Goal: Register for event/course

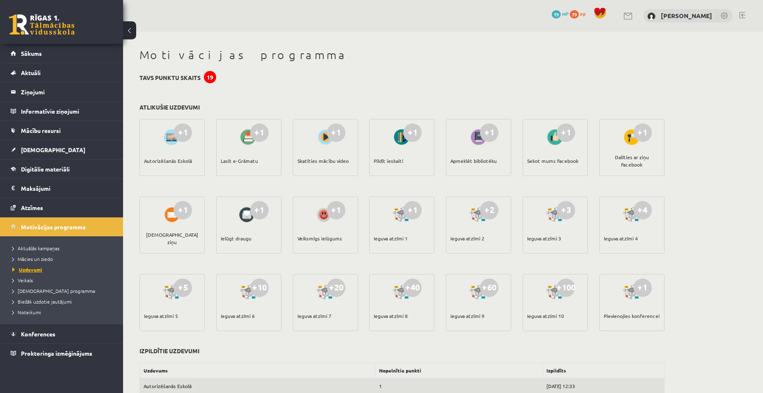
scroll to position [123, 0]
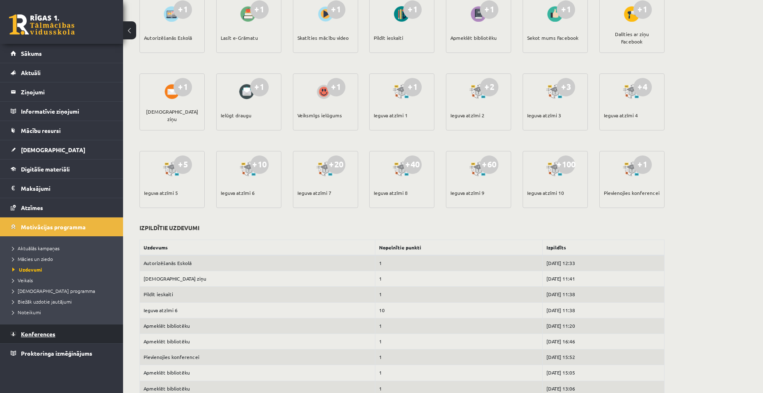
click at [52, 331] on span "Konferences" at bounding box center [38, 333] width 34 height 7
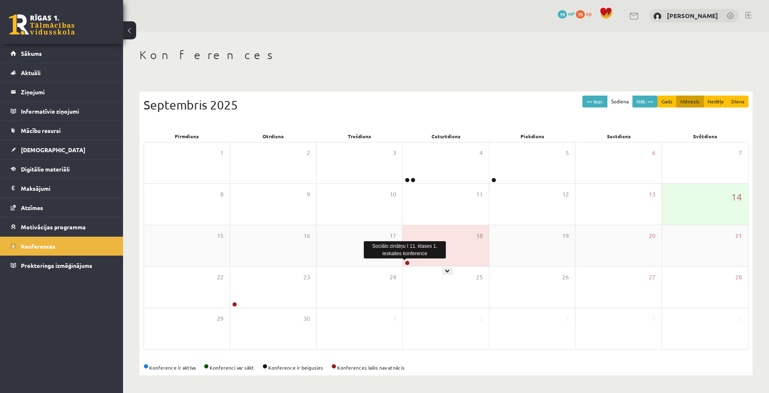
click at [408, 262] on link at bounding box center [407, 262] width 5 height 5
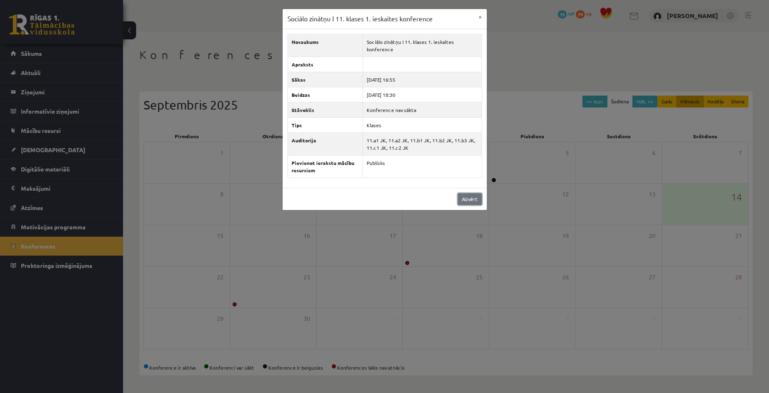
click at [464, 204] on link "Aizvērt" at bounding box center [470, 199] width 24 height 12
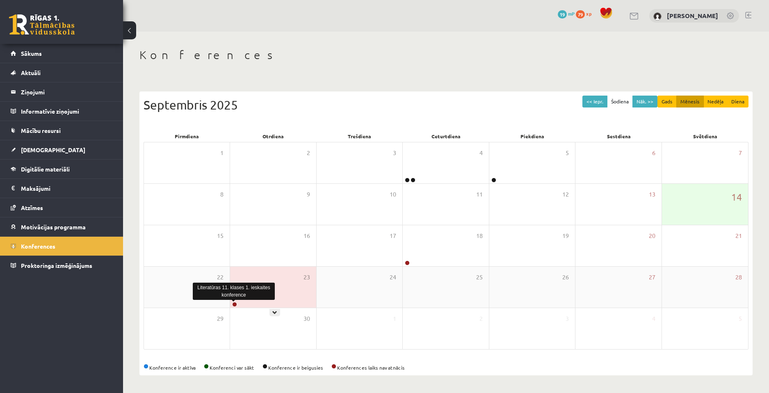
click at [233, 306] on link at bounding box center [234, 304] width 5 height 5
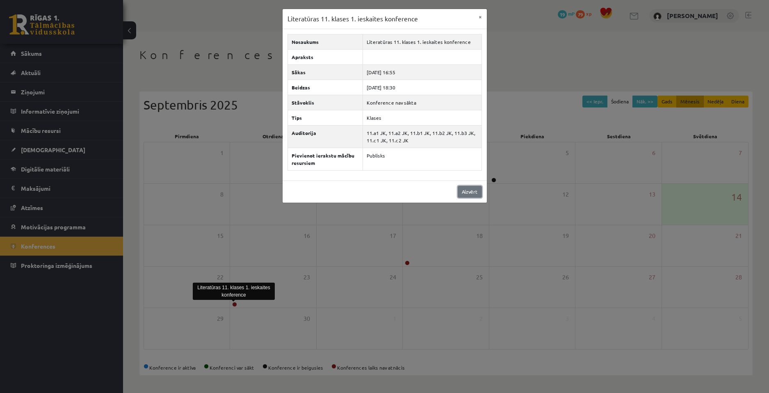
click at [466, 196] on link "Aizvērt" at bounding box center [470, 192] width 24 height 12
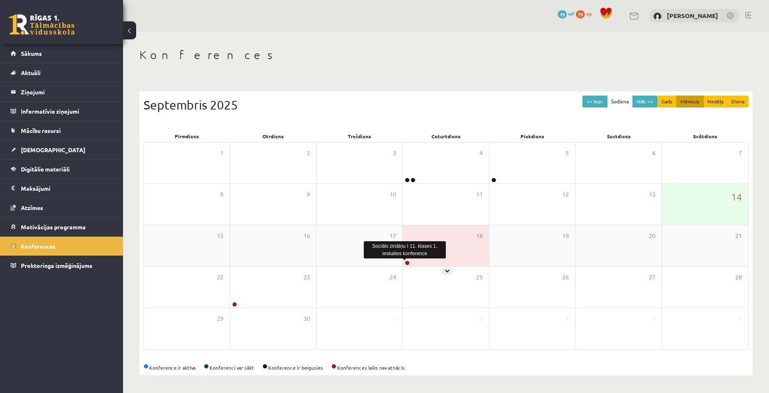
click at [407, 265] on link at bounding box center [407, 262] width 5 height 5
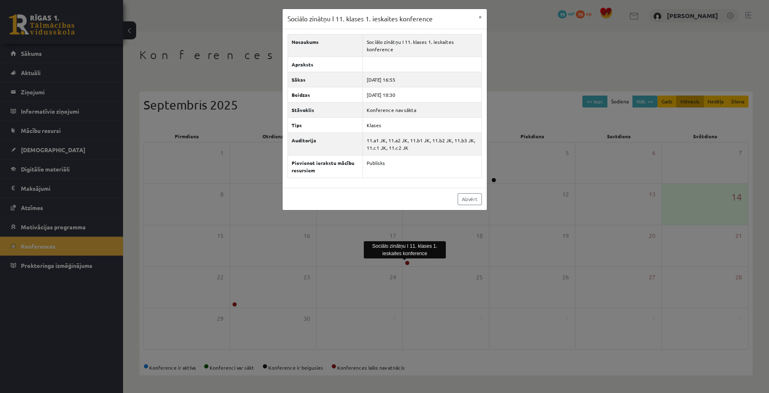
click at [242, 303] on div "Sociālo zinātņu I 11. klases 1. ieskaites konference × Nosaukums Sociālo zinātņ…" at bounding box center [384, 196] width 769 height 393
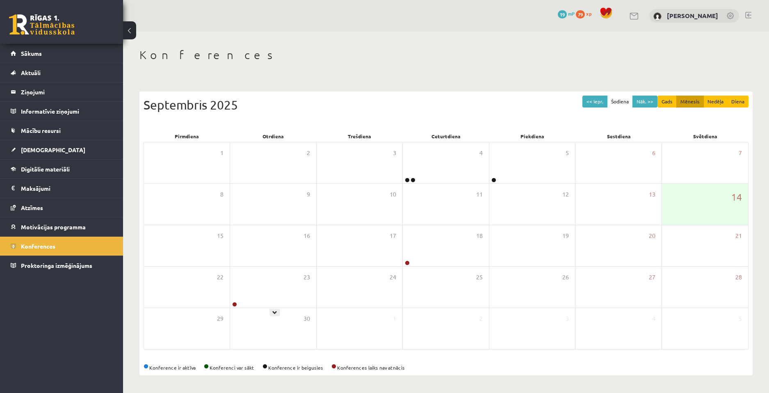
click at [234, 307] on div at bounding box center [234, 305] width 8 height 6
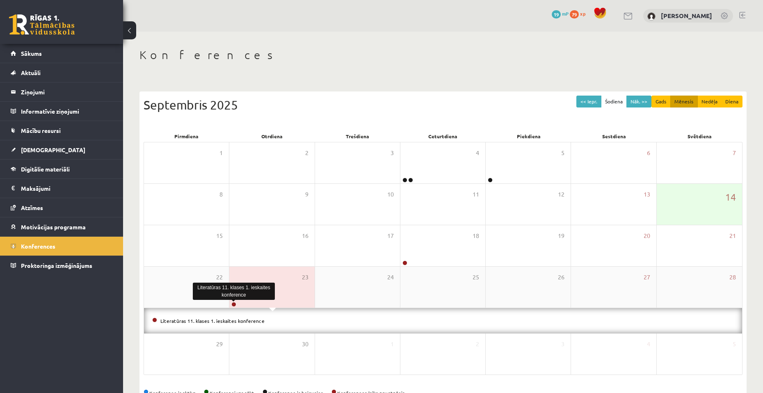
click at [233, 305] on link at bounding box center [233, 304] width 5 height 5
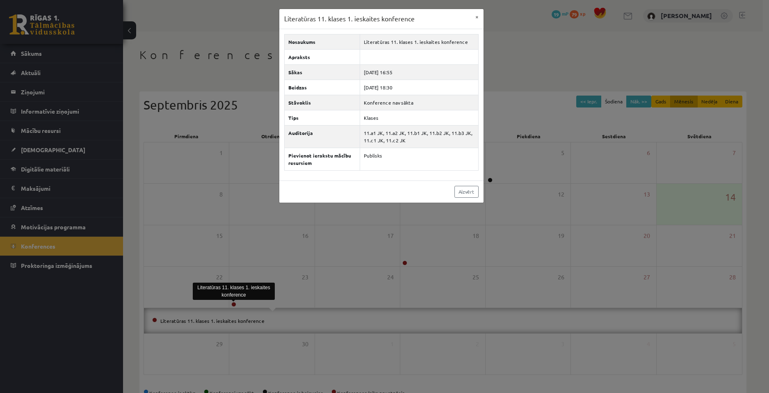
click at [440, 258] on div "Literatūras 11. klases 1. ieskaites konference × Nosaukums Literatūras 11. klas…" at bounding box center [384, 196] width 769 height 393
